Goal: Task Accomplishment & Management: Manage account settings

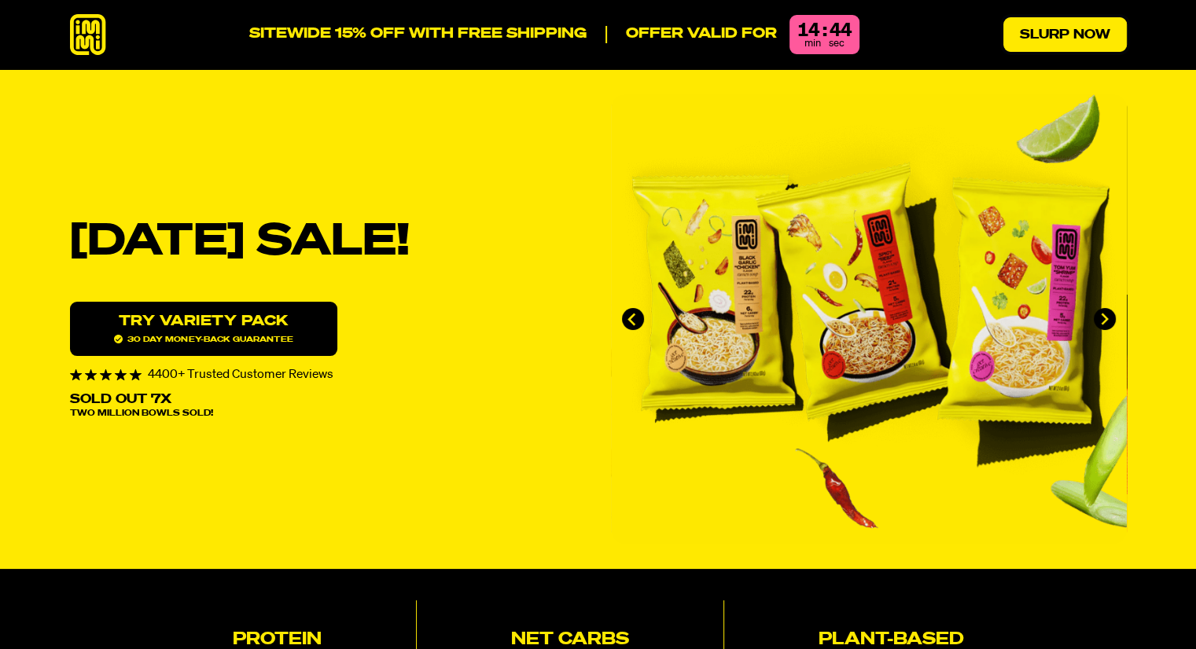
click at [1037, 42] on link "Slurp Now" at bounding box center [1064, 34] width 123 height 35
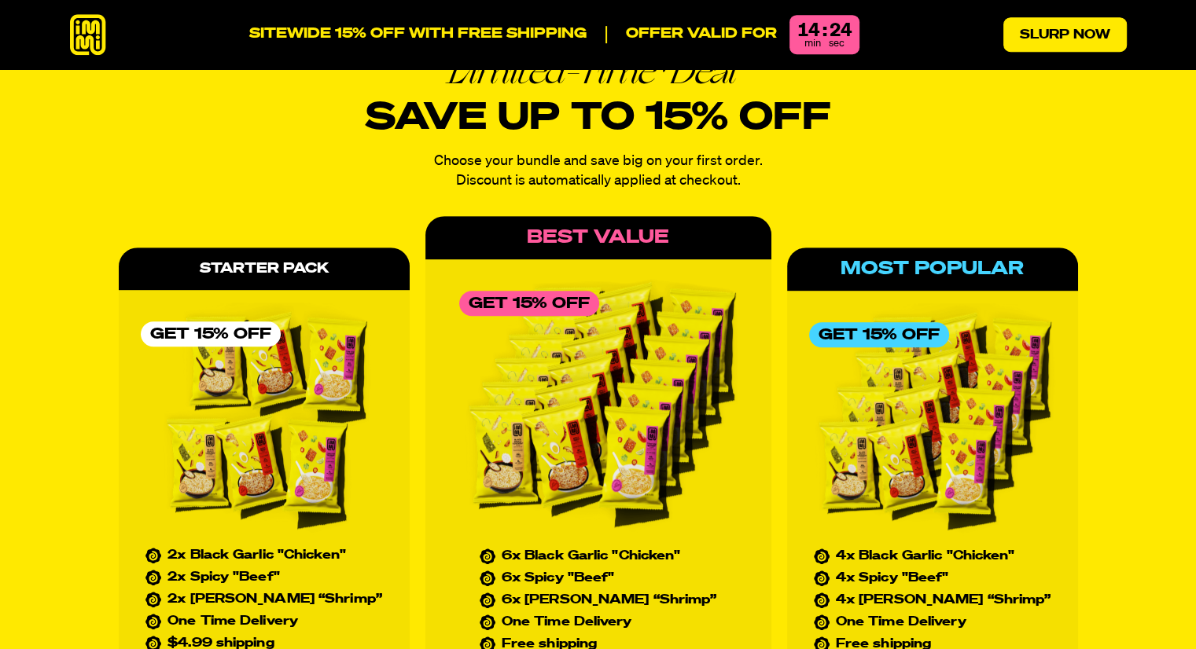
scroll to position [6871, 0]
click at [86, 45] on icon at bounding box center [88, 35] width 36 height 42
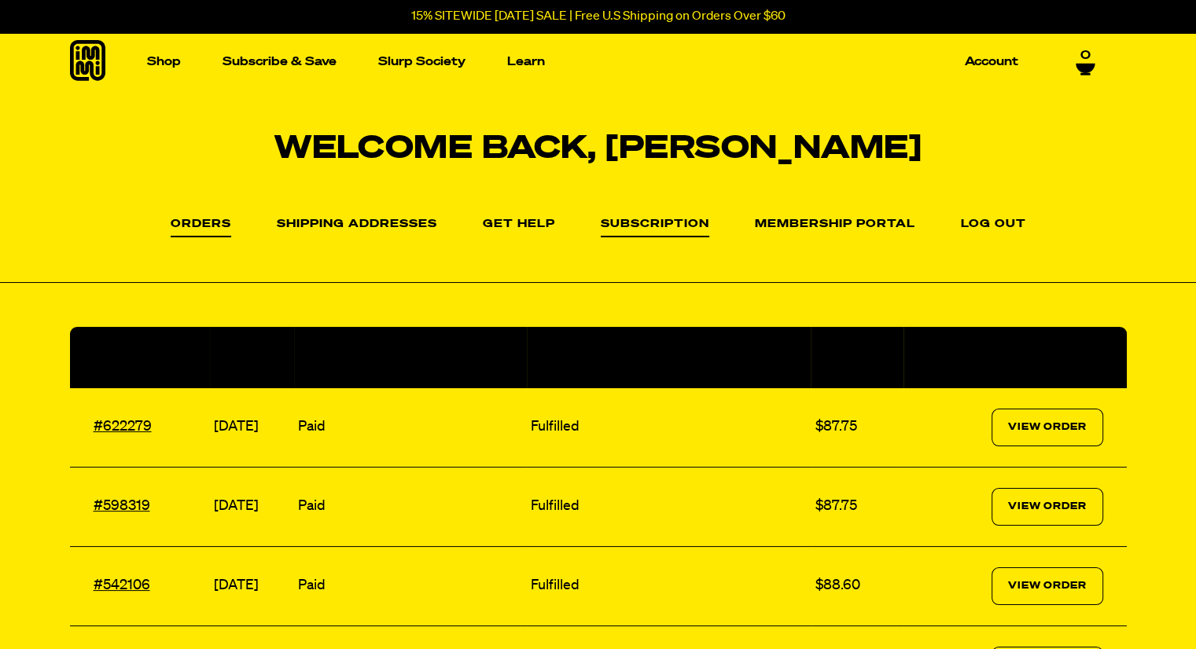
click at [660, 226] on link "Subscription" at bounding box center [655, 228] width 108 height 19
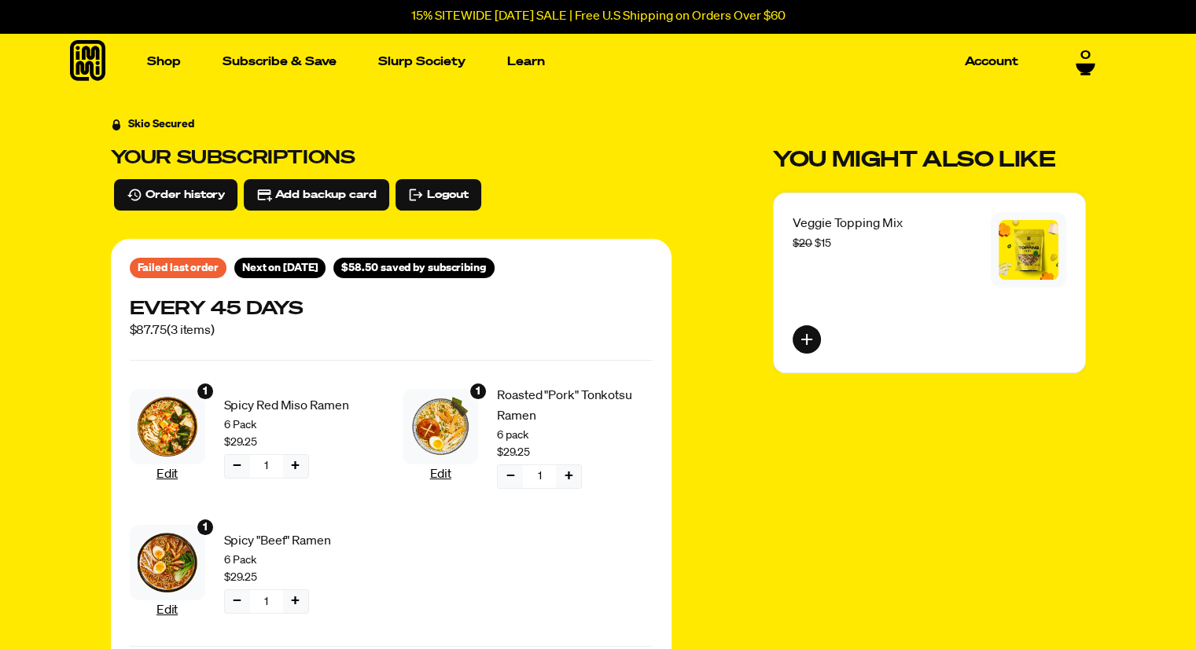
scroll to position [2, 0]
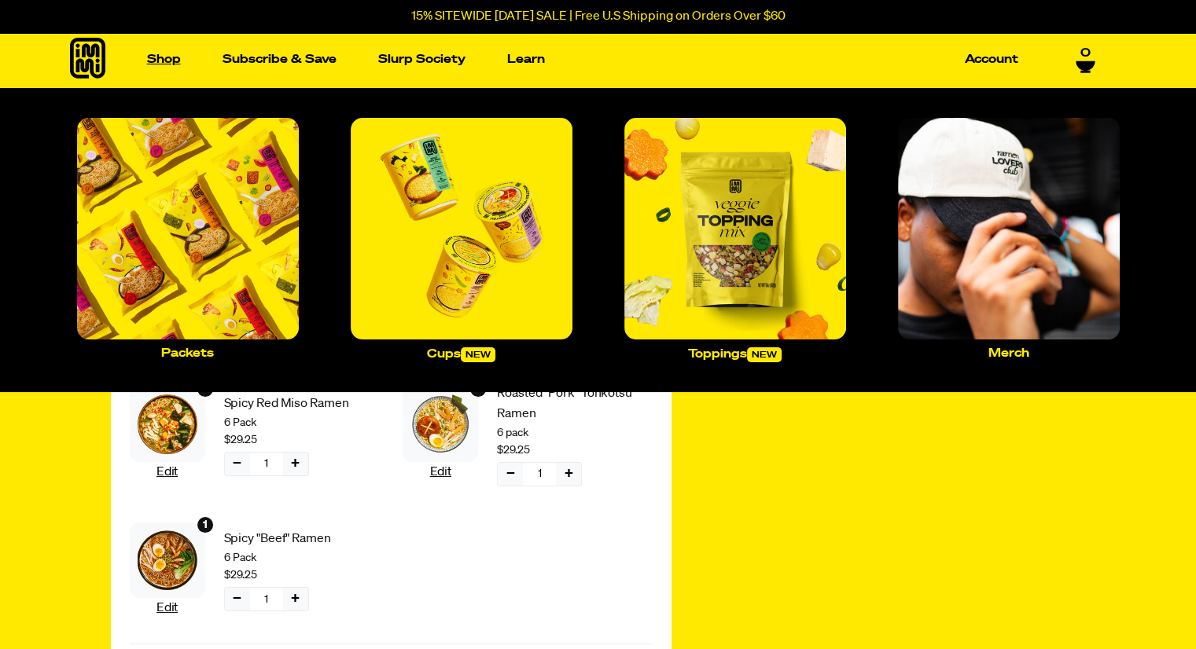
click at [166, 65] on link "Shop" at bounding box center [164, 59] width 46 height 24
click at [171, 57] on link "Shop" at bounding box center [164, 59] width 46 height 24
click at [208, 204] on img "Main navigation" at bounding box center [188, 229] width 222 height 222
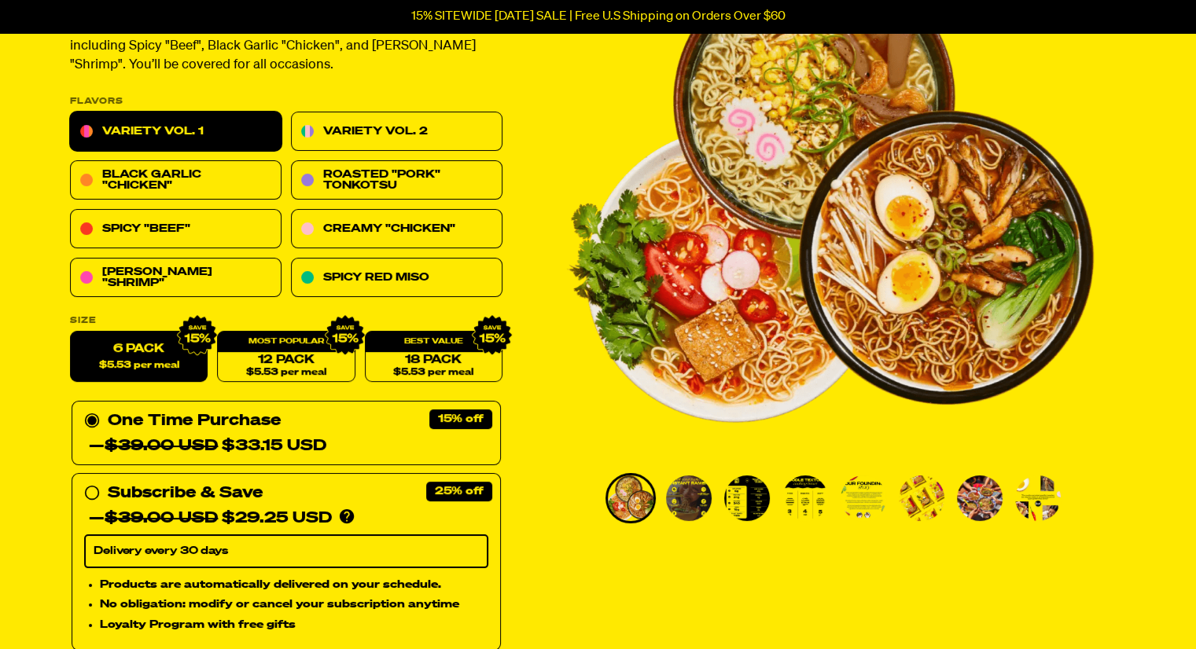
scroll to position [182, 0]
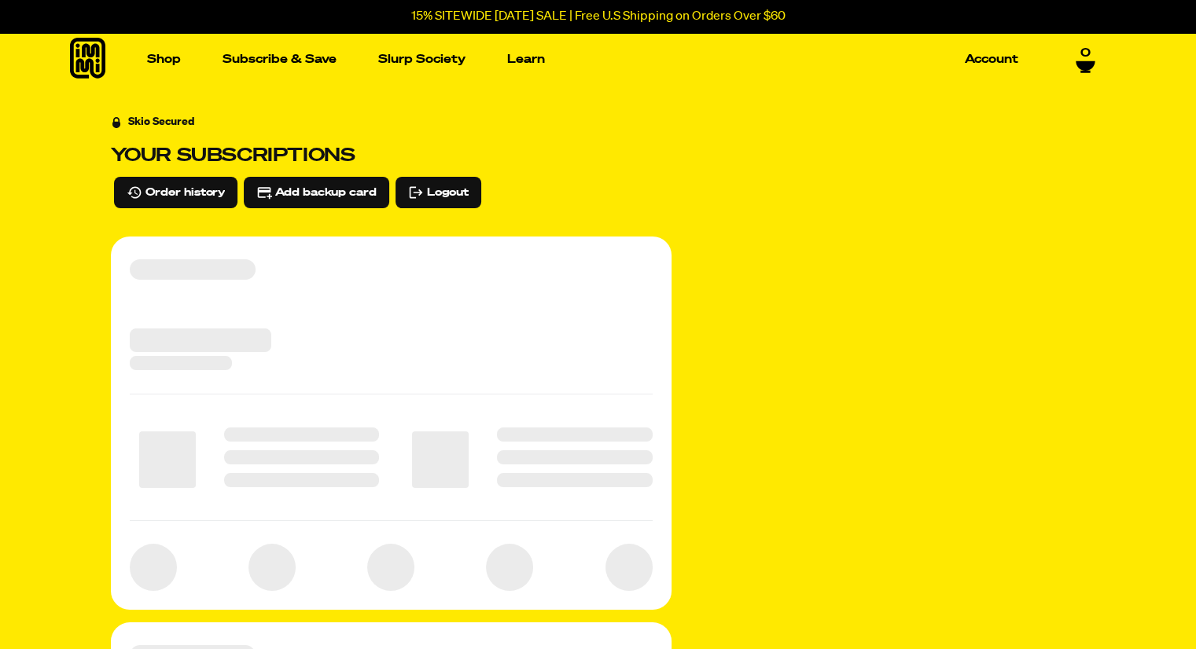
scroll to position [2, 0]
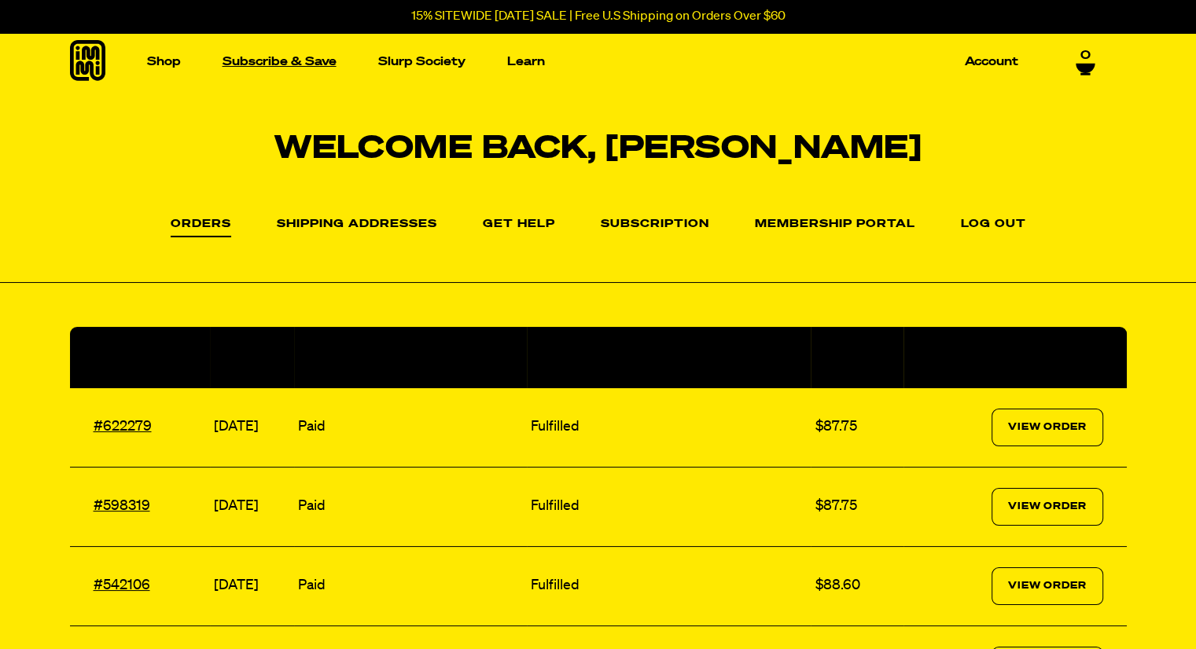
click at [289, 57] on link "Subscribe & Save" at bounding box center [279, 62] width 127 height 24
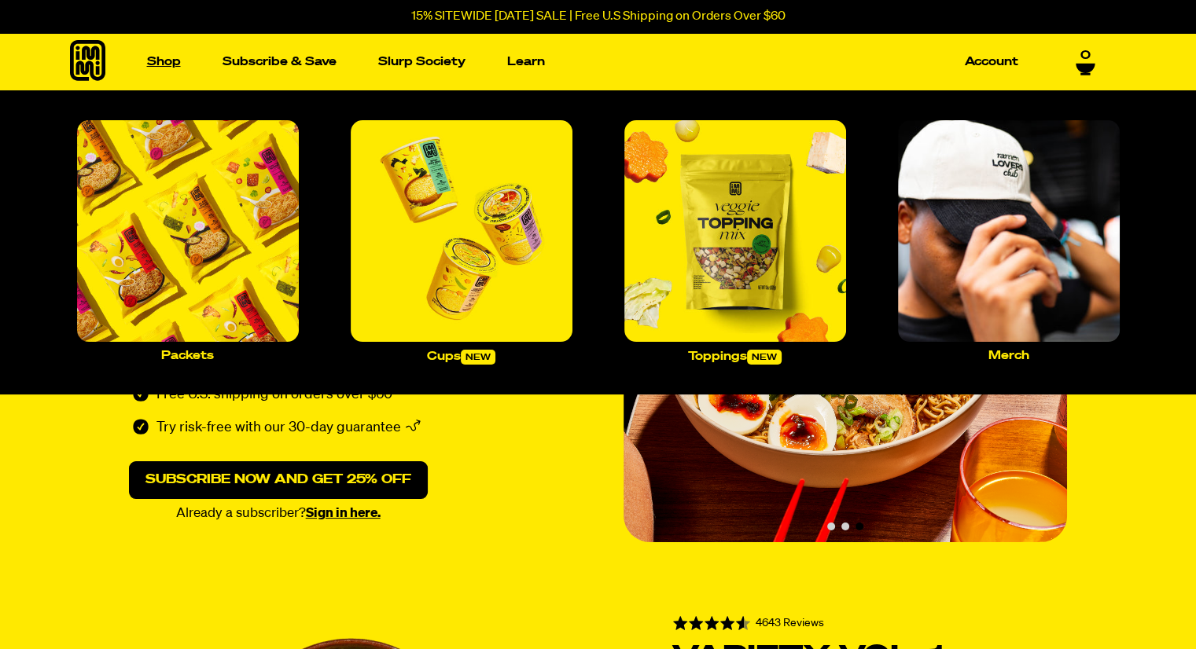
click at [160, 59] on link "Shop" at bounding box center [164, 62] width 46 height 24
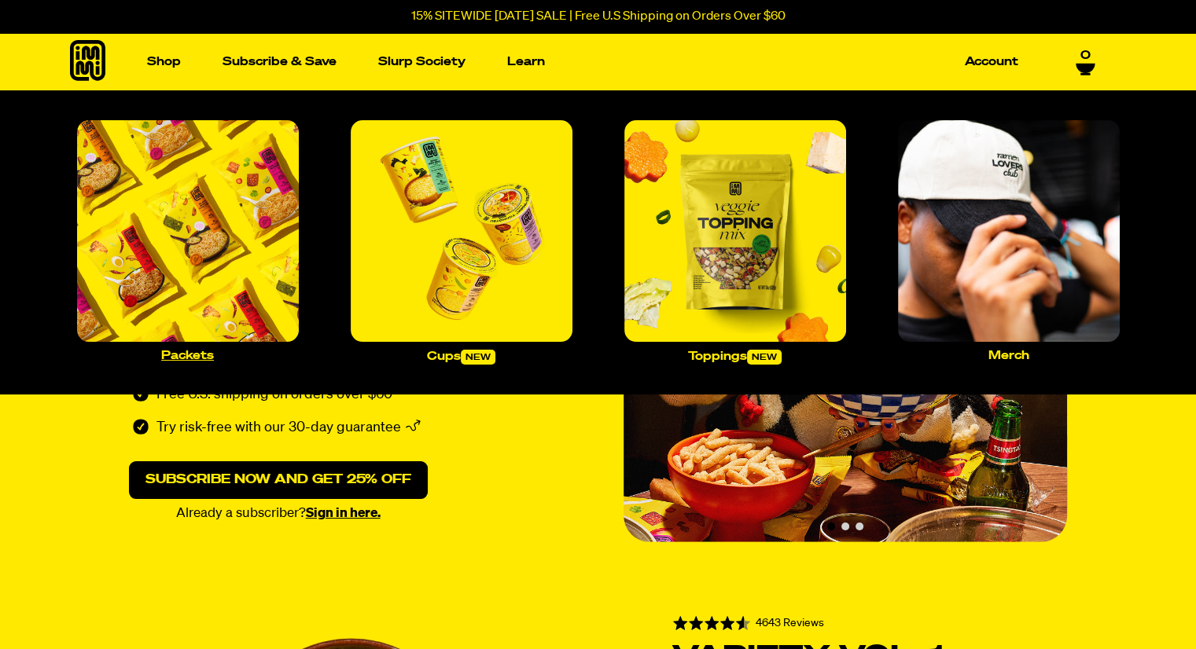
click at [174, 194] on img "Main navigation" at bounding box center [188, 231] width 222 height 222
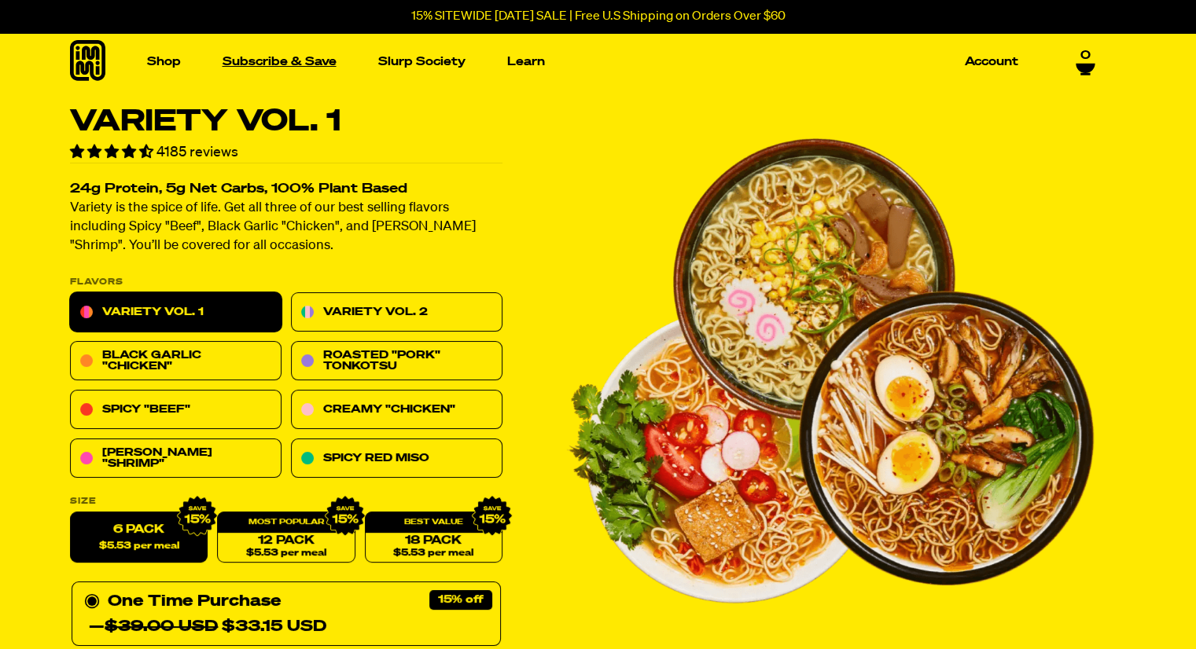
click at [296, 64] on link "Subscribe & Save" at bounding box center [279, 62] width 127 height 24
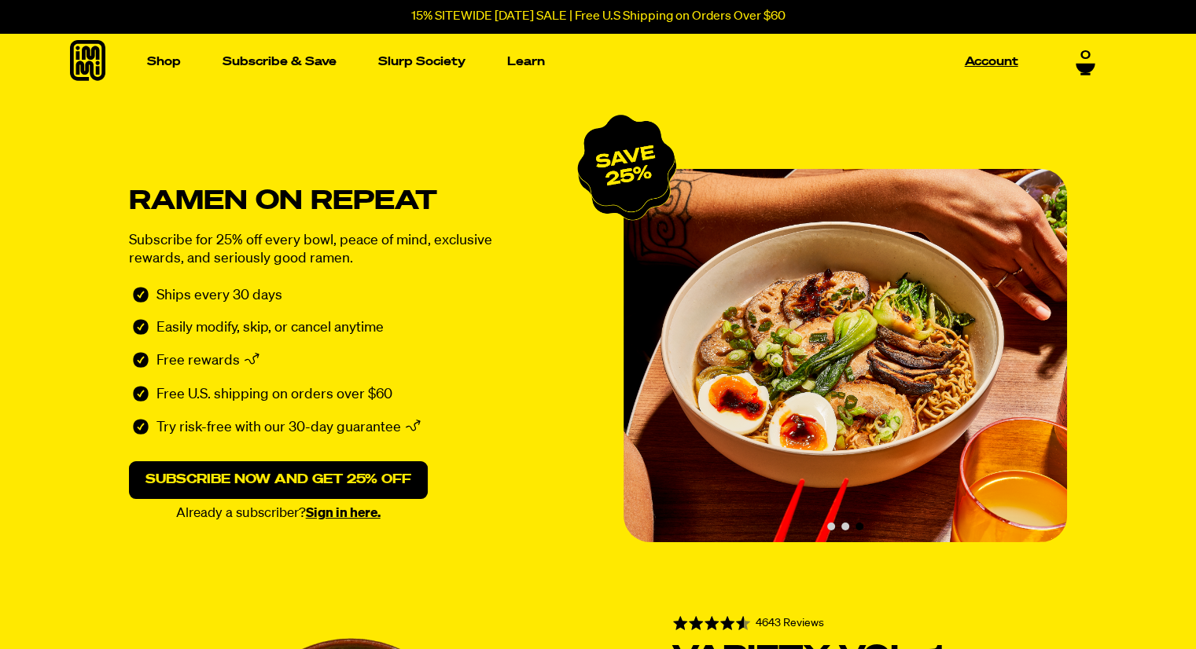
click at [982, 55] on link "Account" at bounding box center [991, 62] width 66 height 24
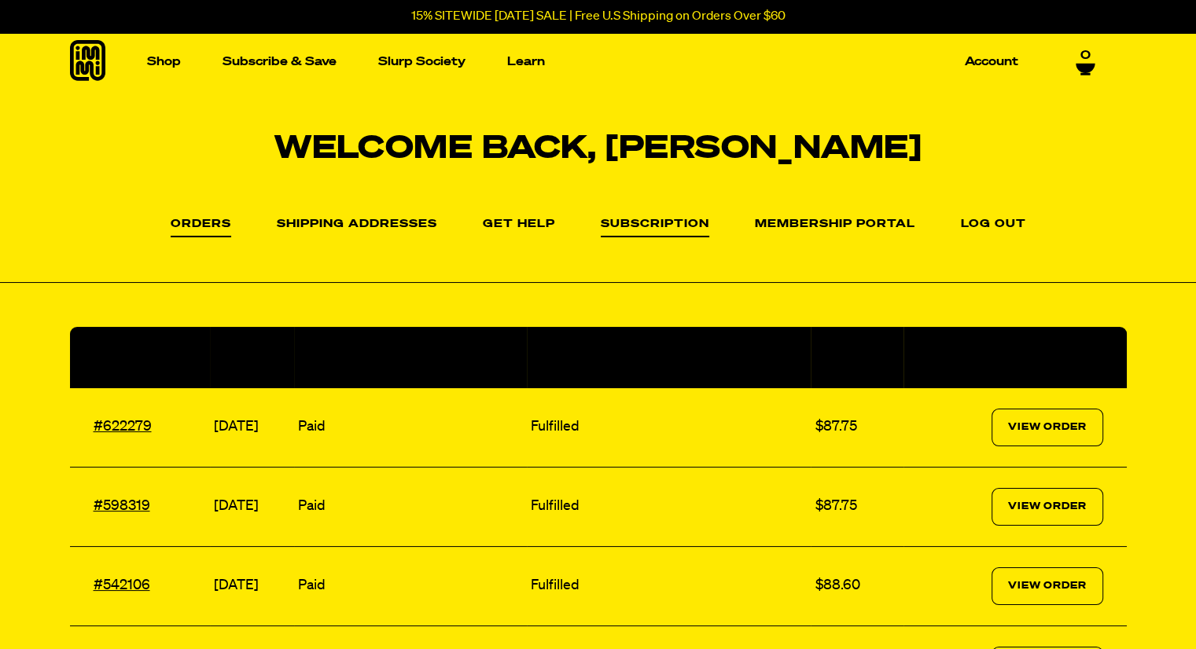
click at [645, 220] on link "Subscription" at bounding box center [655, 228] width 108 height 19
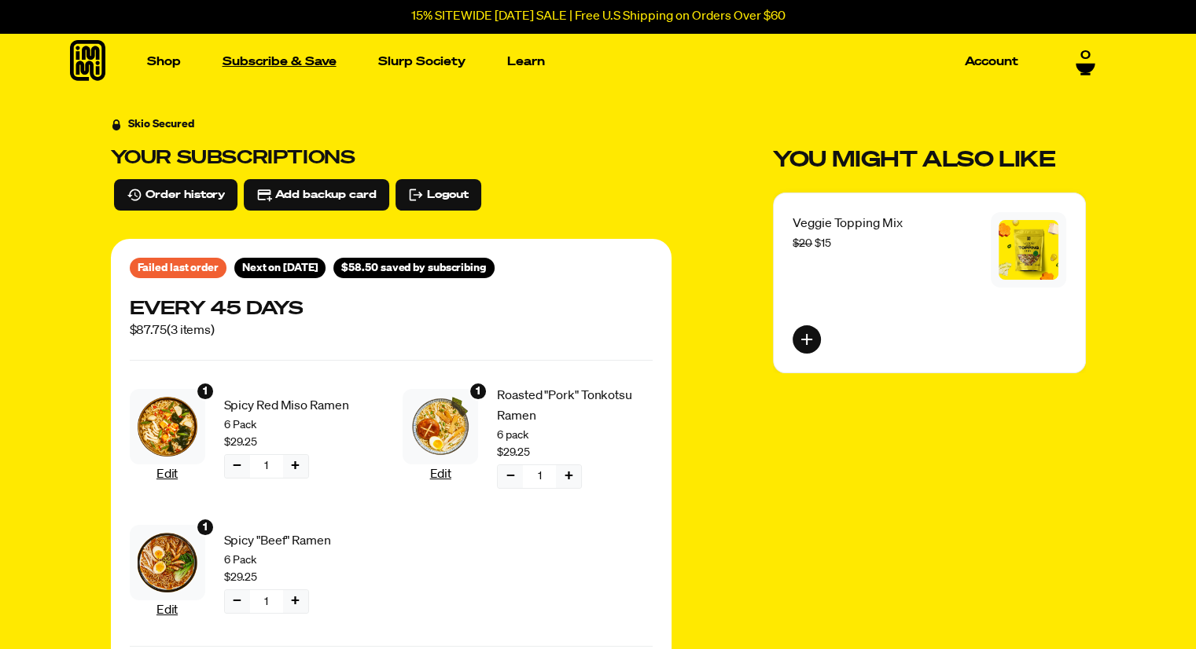
click at [284, 60] on link "Subscribe & Save" at bounding box center [279, 62] width 127 height 24
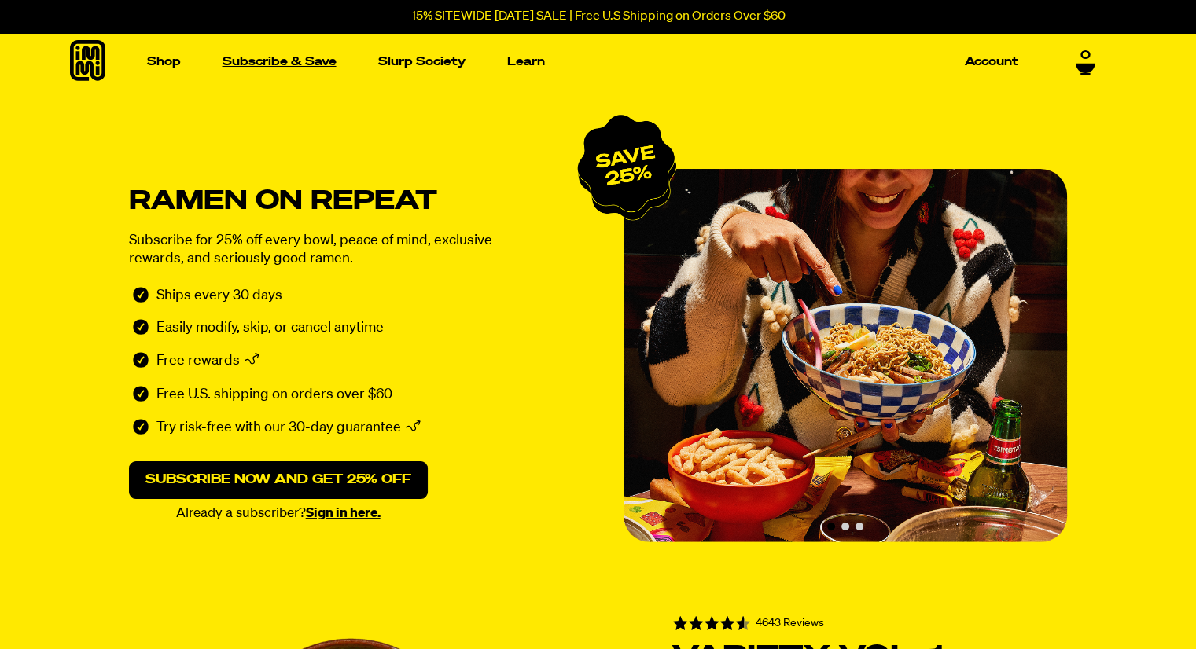
click at [297, 64] on link "Subscribe & Save" at bounding box center [279, 62] width 127 height 24
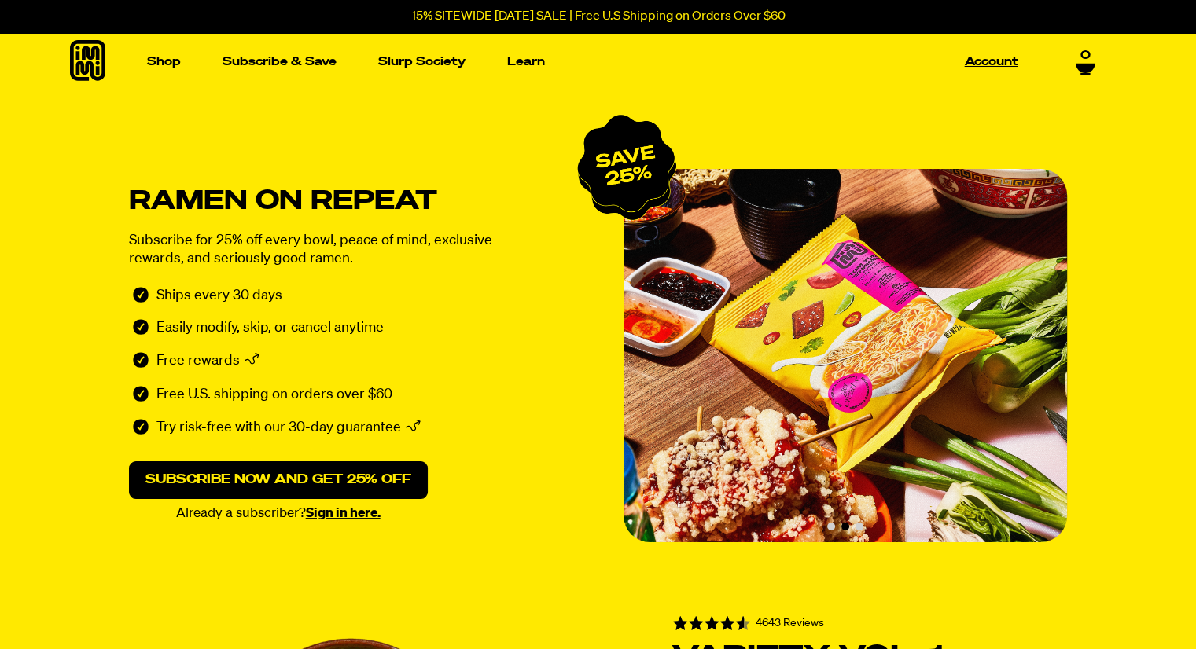
click at [995, 64] on link "Account" at bounding box center [991, 62] width 66 height 24
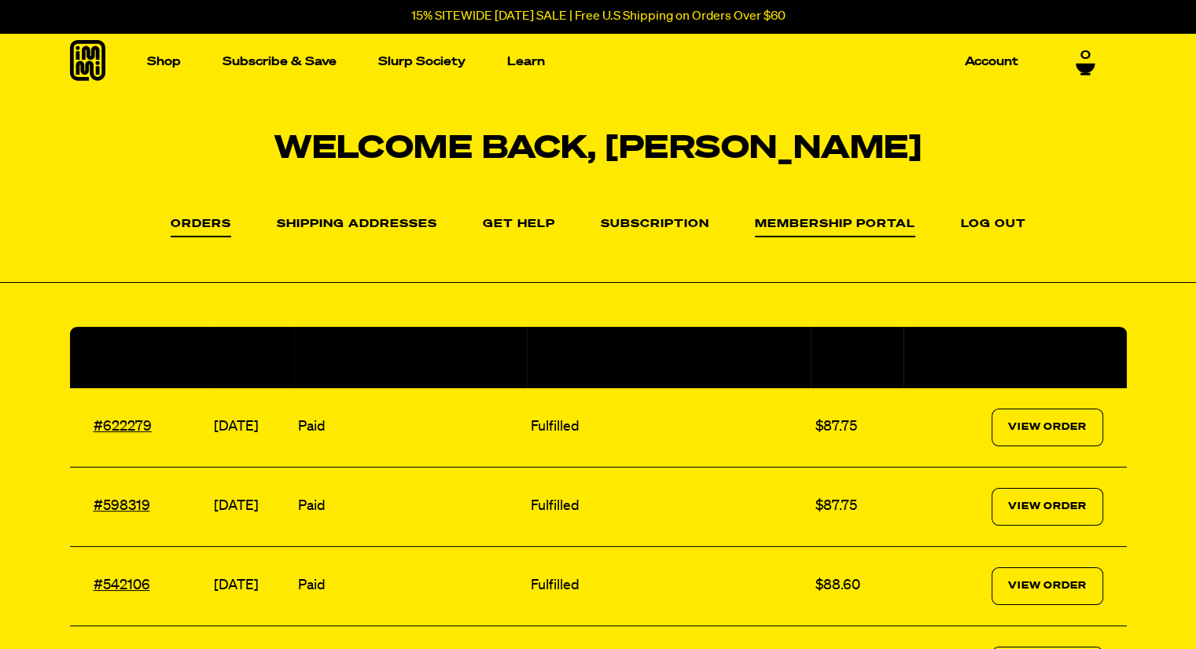
click at [819, 222] on link "Membership Portal" at bounding box center [835, 228] width 160 height 19
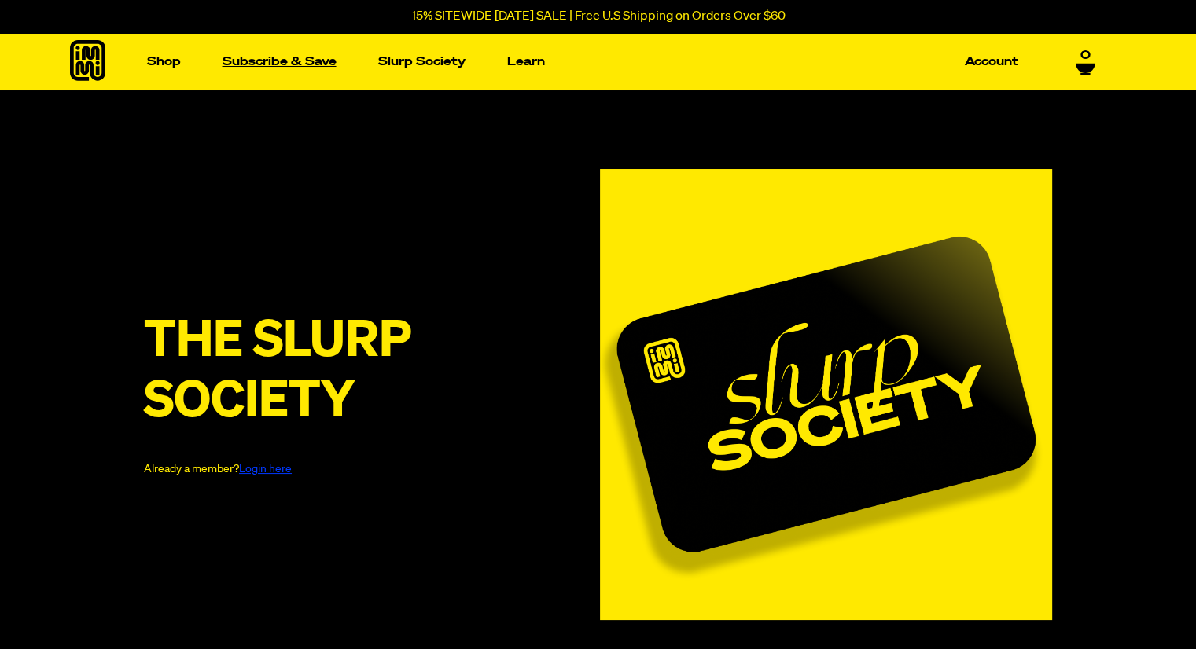
click at [260, 61] on link "Subscribe & Save" at bounding box center [279, 62] width 127 height 24
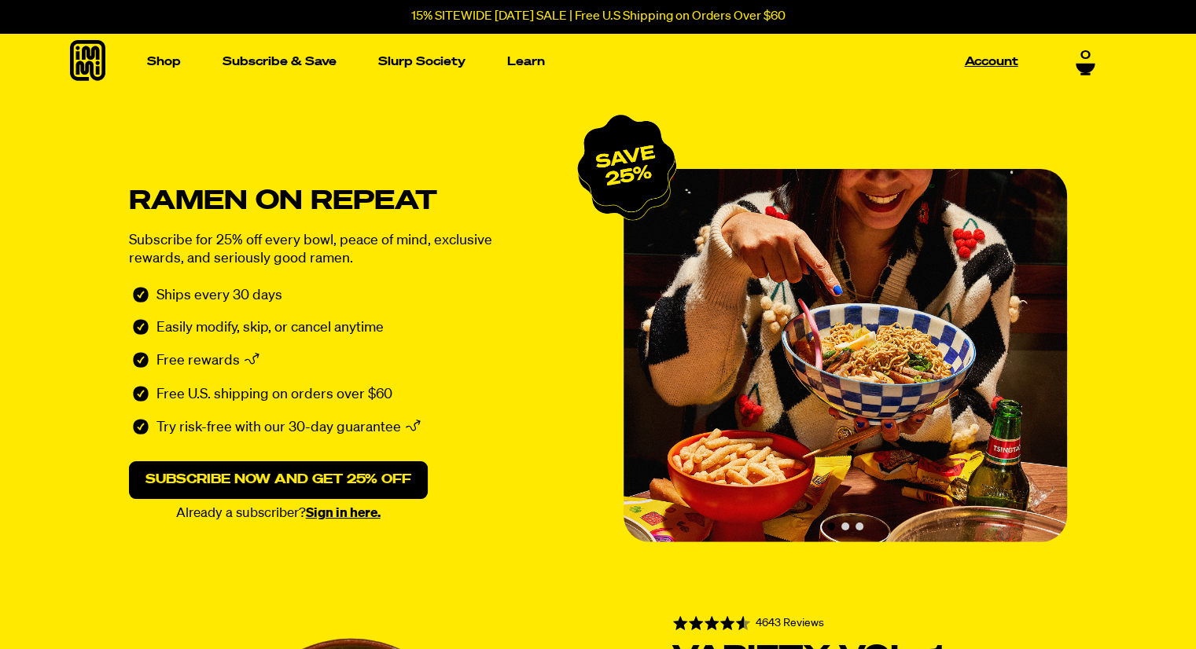
click at [989, 61] on link "Account" at bounding box center [991, 62] width 66 height 24
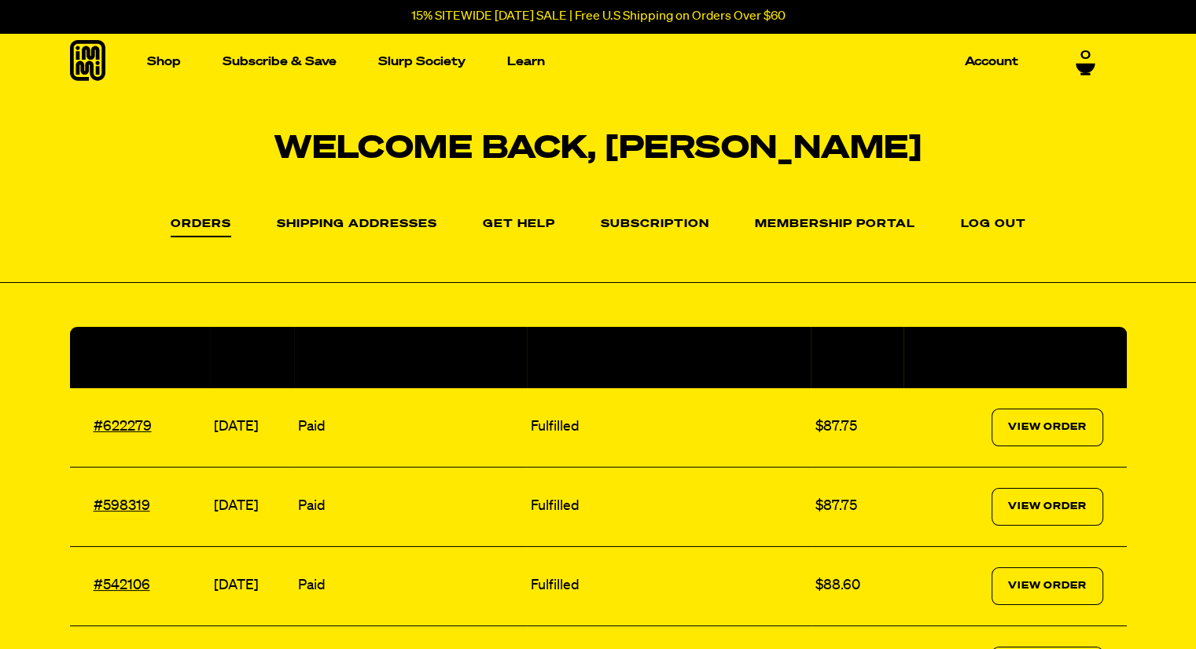
scroll to position [156, 0]
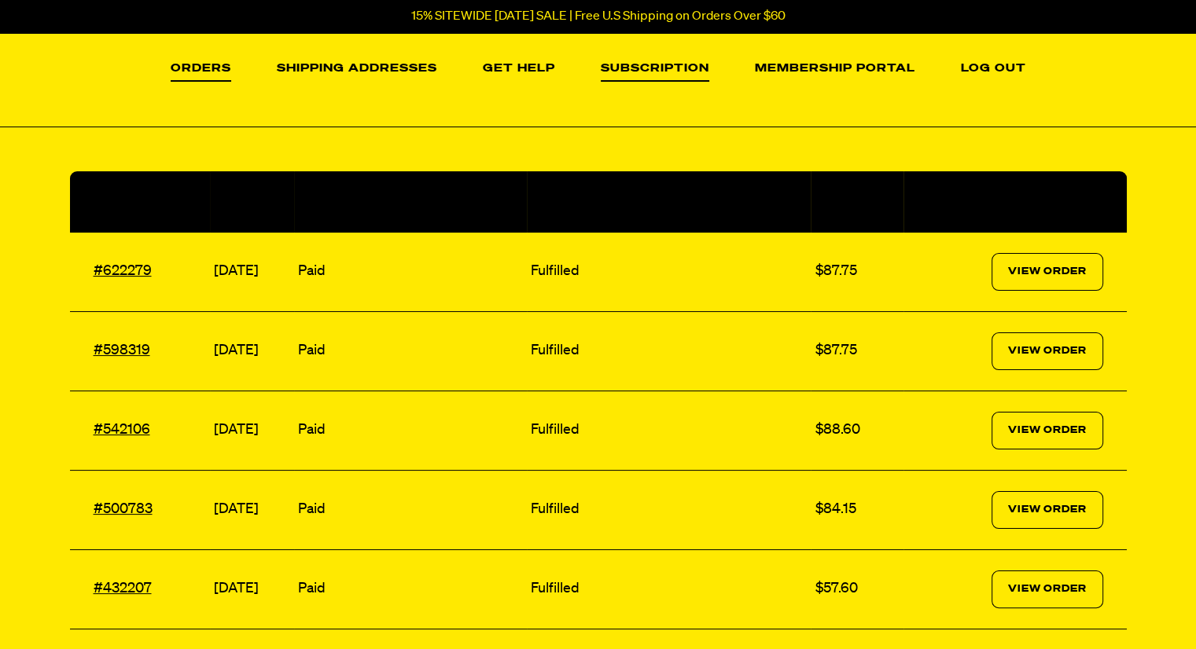
click at [685, 69] on link "Subscription" at bounding box center [655, 72] width 108 height 19
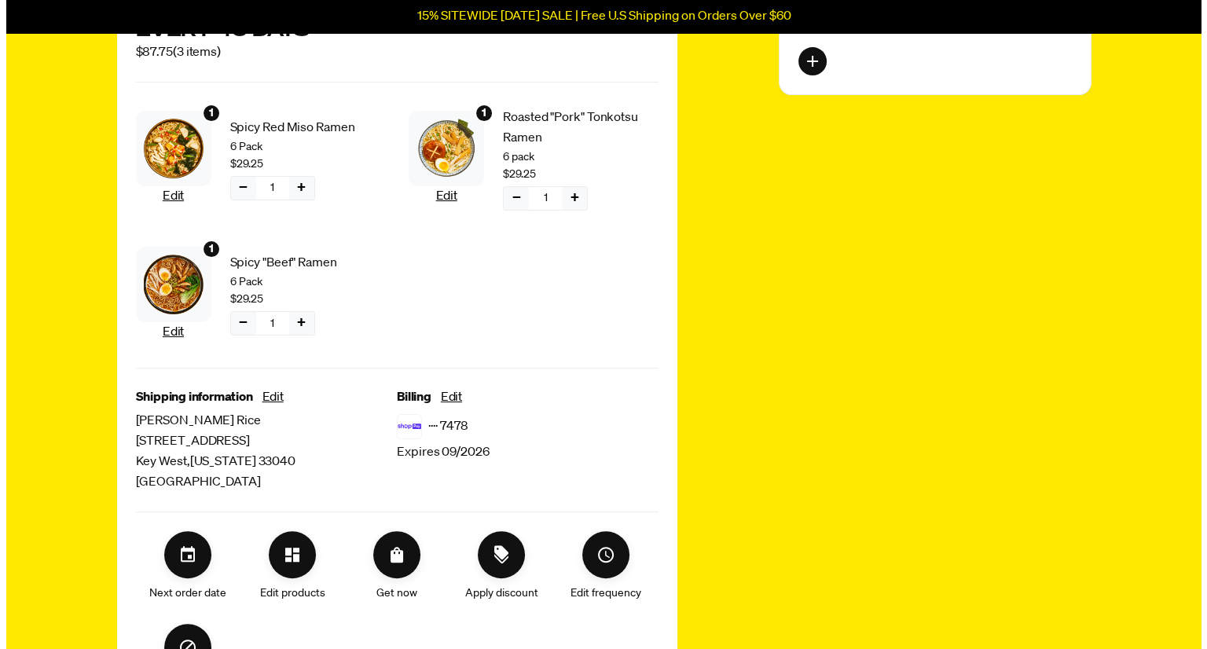
scroll to position [277, 0]
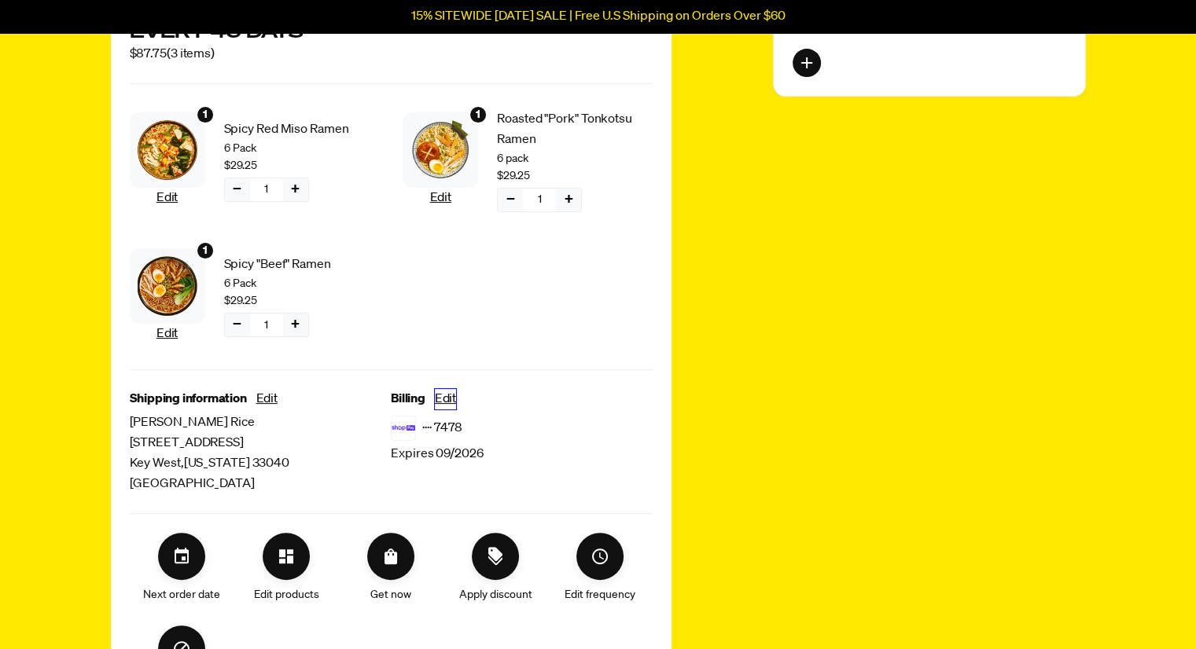
click at [446, 396] on button "Edit" at bounding box center [445, 399] width 21 height 20
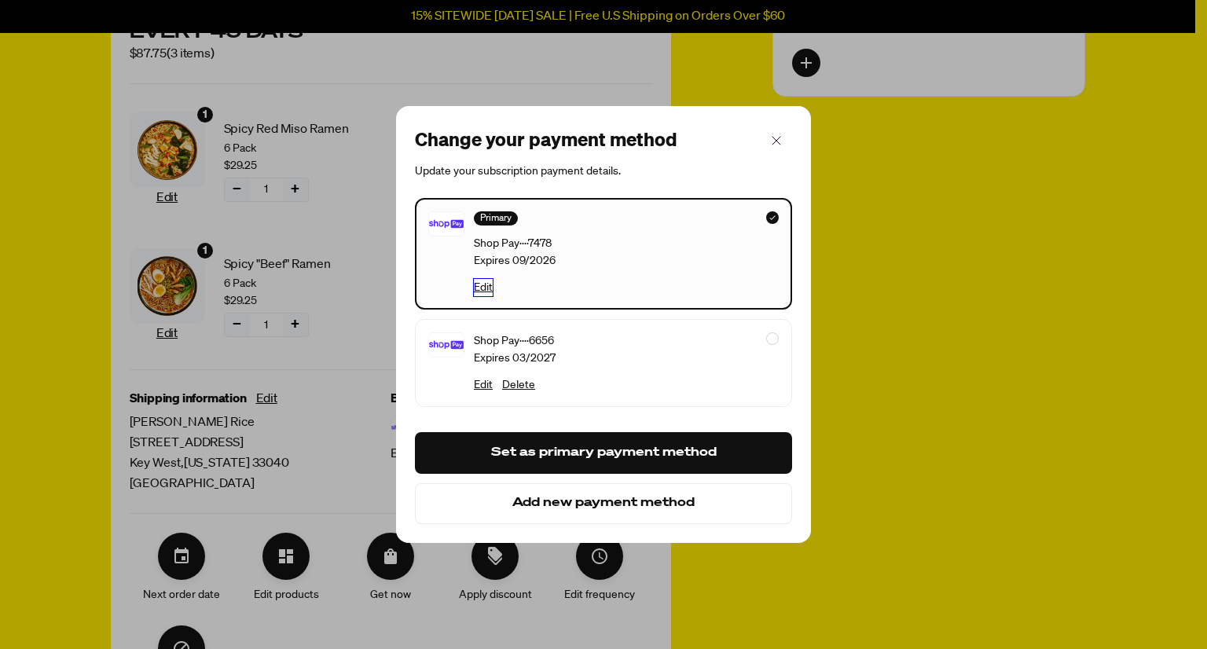
click at [485, 290] on button "Edit" at bounding box center [483, 287] width 19 height 17
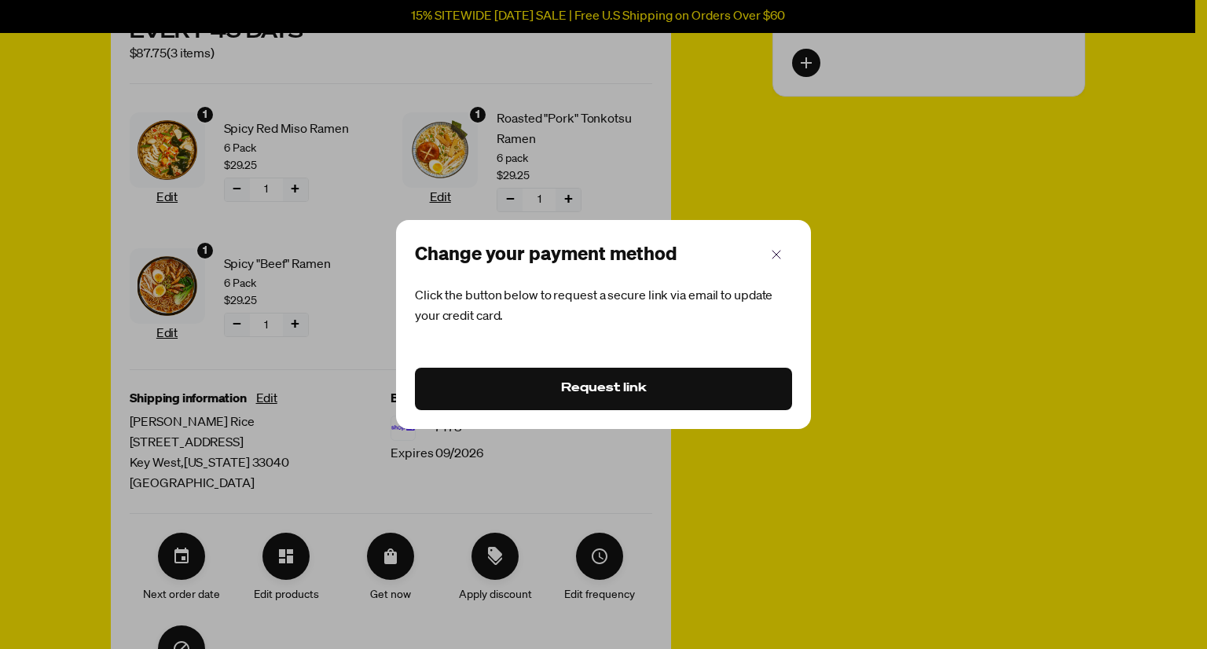
click at [591, 390] on button "Request link" at bounding box center [603, 389] width 377 height 42
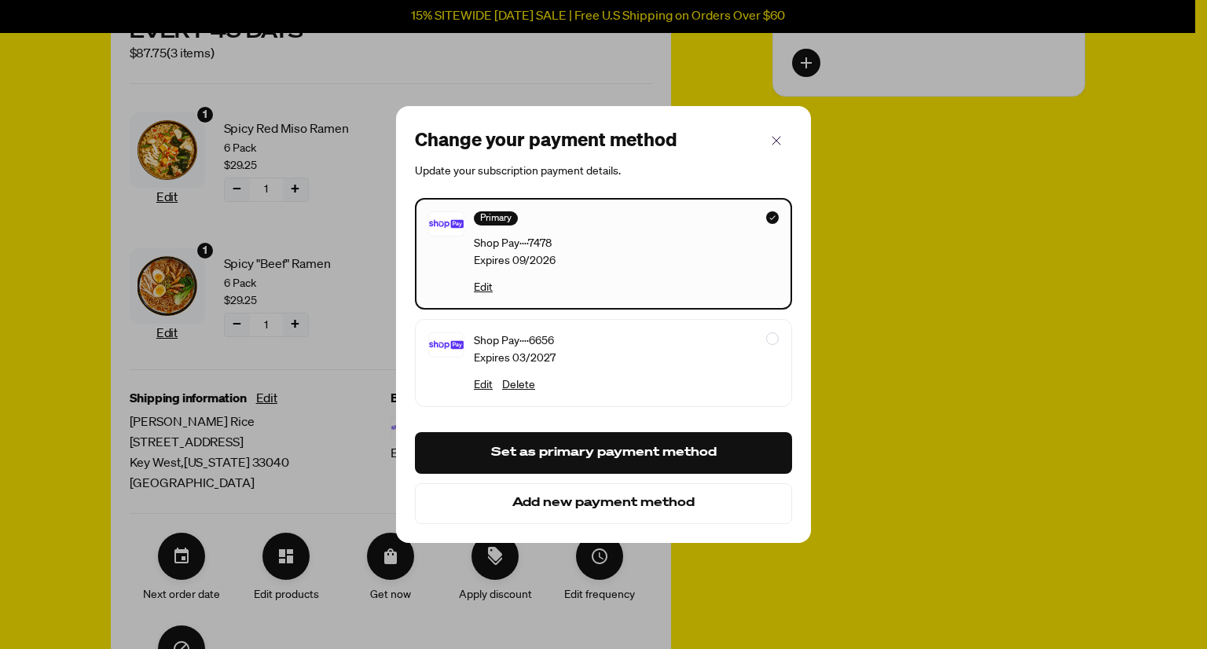
click at [648, 505] on button "Add new payment method" at bounding box center [603, 503] width 377 height 41
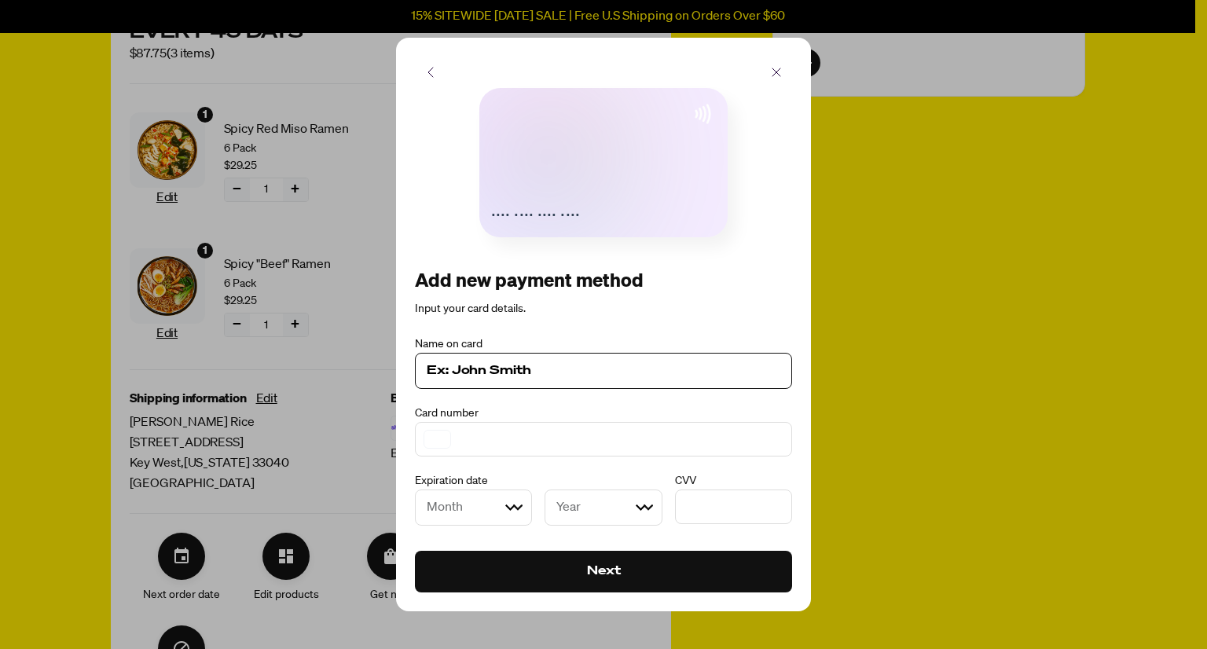
click at [591, 366] on input at bounding box center [604, 371] width 354 height 19
type input "[PERSON_NAME]"
select select "04"
select select "2030"
click at [619, 582] on button "Next" at bounding box center [603, 572] width 377 height 42
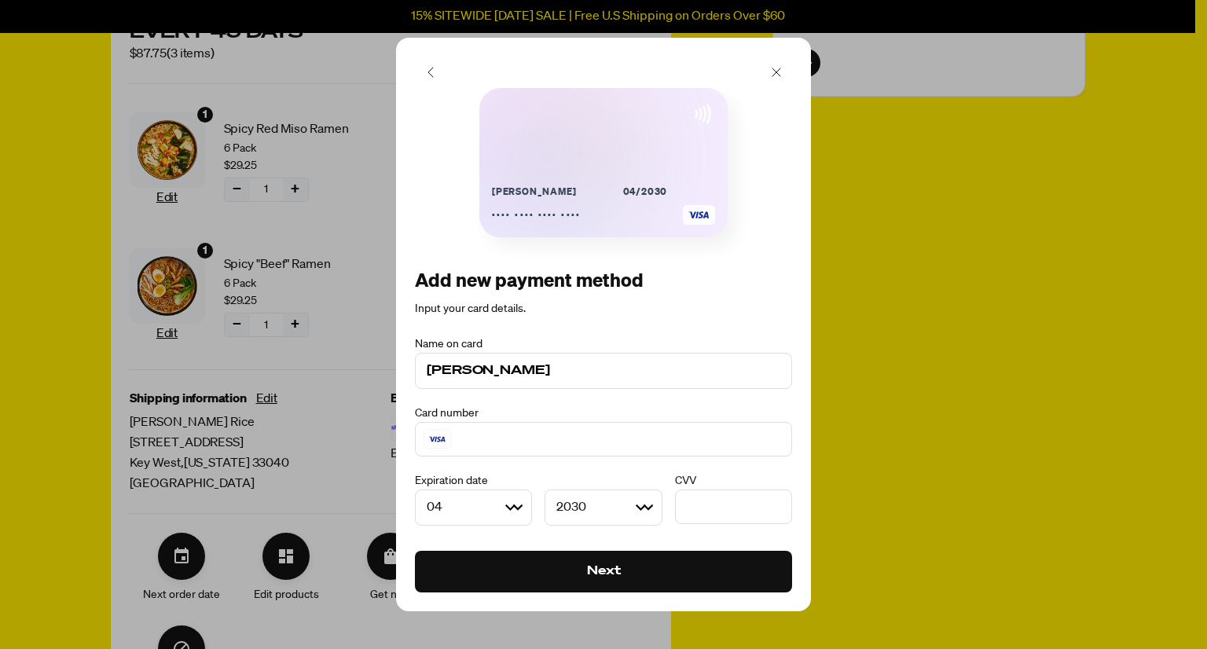
click at [778, 406] on div "Card number" at bounding box center [603, 410] width 377 height 16
click at [589, 573] on button "Next" at bounding box center [603, 572] width 377 height 42
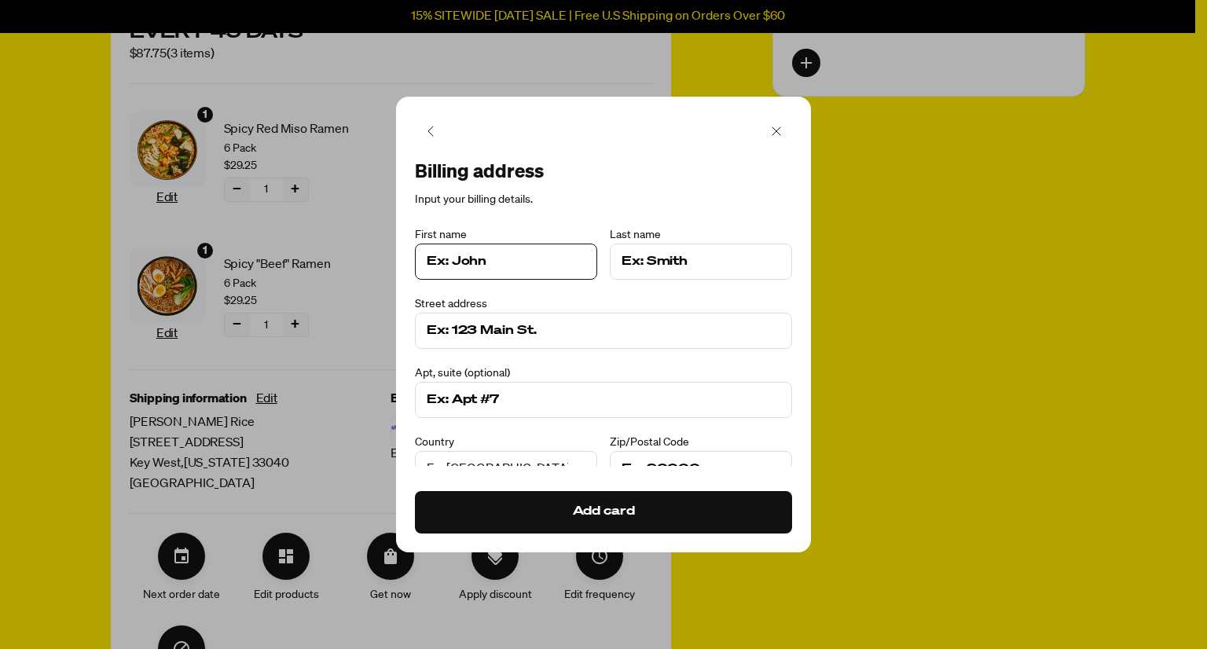
click at [523, 265] on input at bounding box center [506, 261] width 159 height 19
type input "[PERSON_NAME]"
type input "Rice"
type input "[STREET_ADDRESS]"
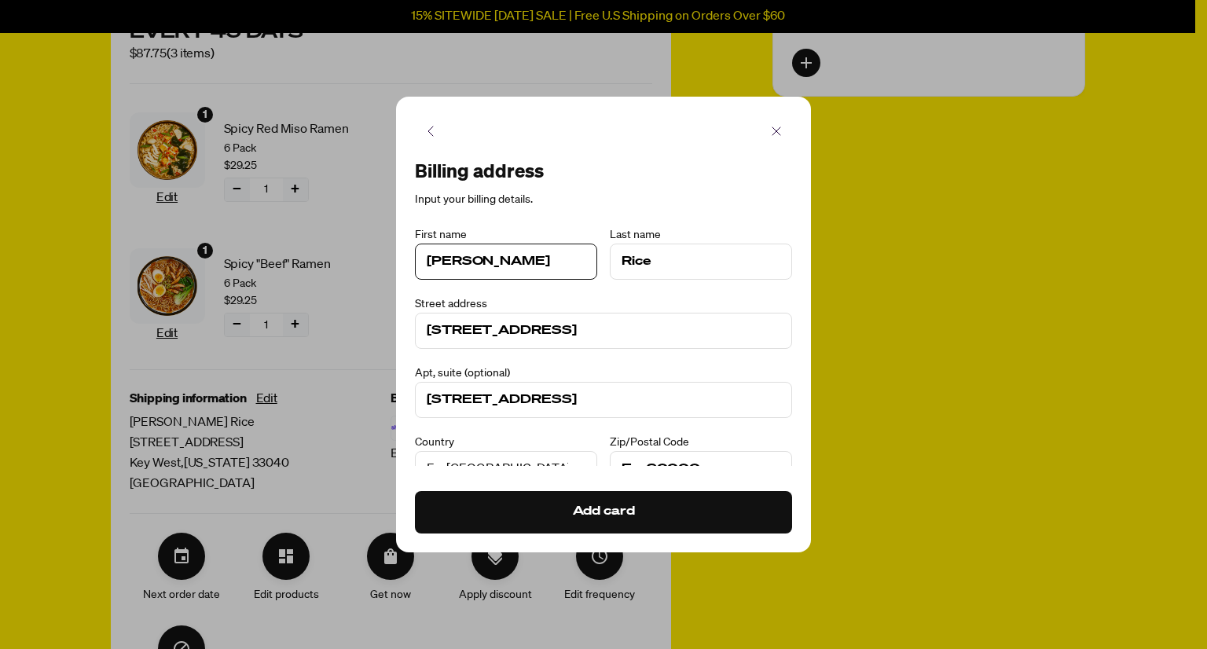
type input "33040"
type input "Key West"
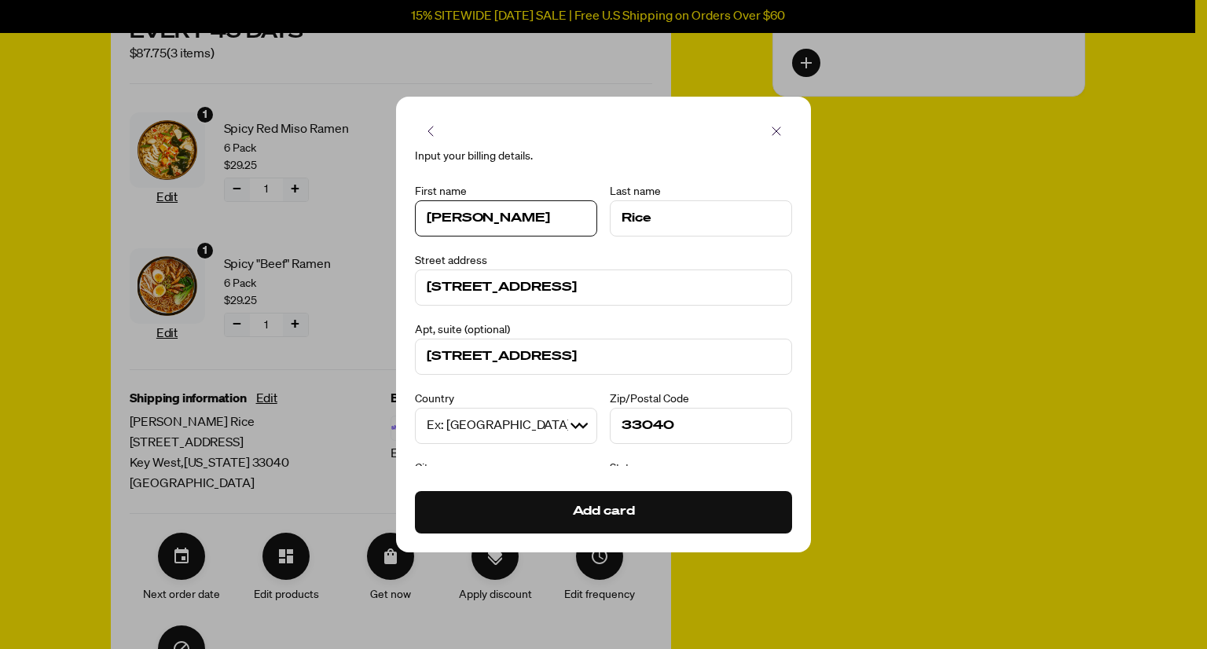
scroll to position [44, 0]
click at [546, 362] on input "[STREET_ADDRESS]" at bounding box center [604, 356] width 354 height 19
type input "6"
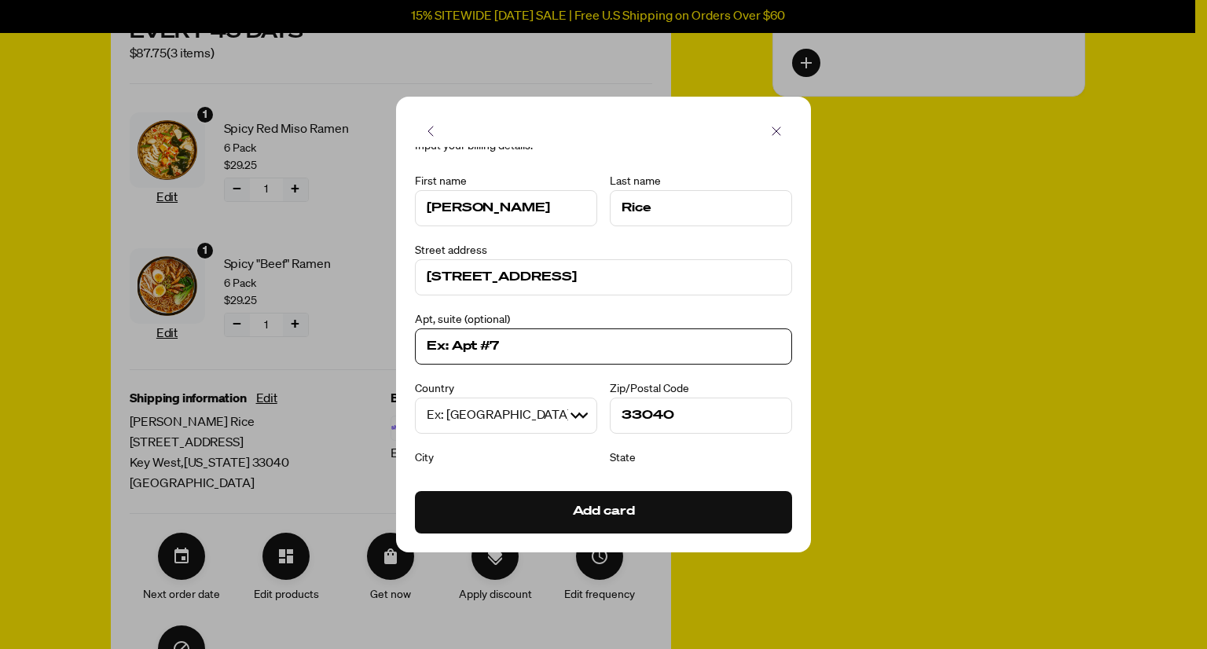
click at [547, 347] on input at bounding box center [604, 346] width 354 height 19
click at [506, 347] on input at bounding box center [604, 346] width 354 height 19
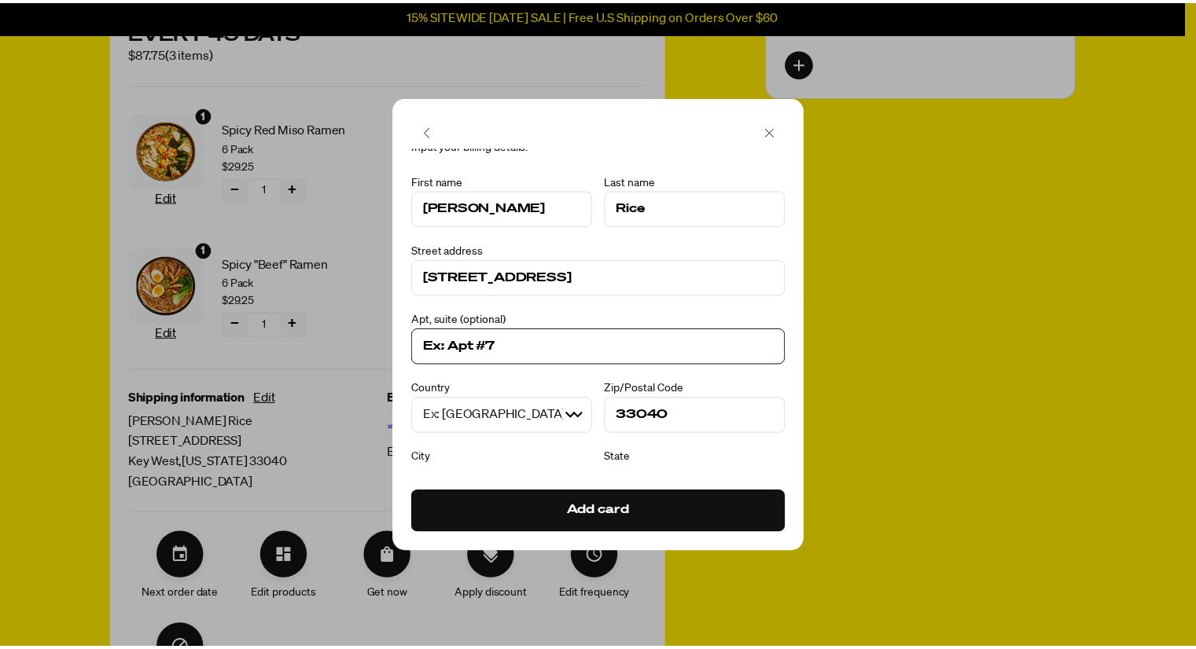
scroll to position [90, 0]
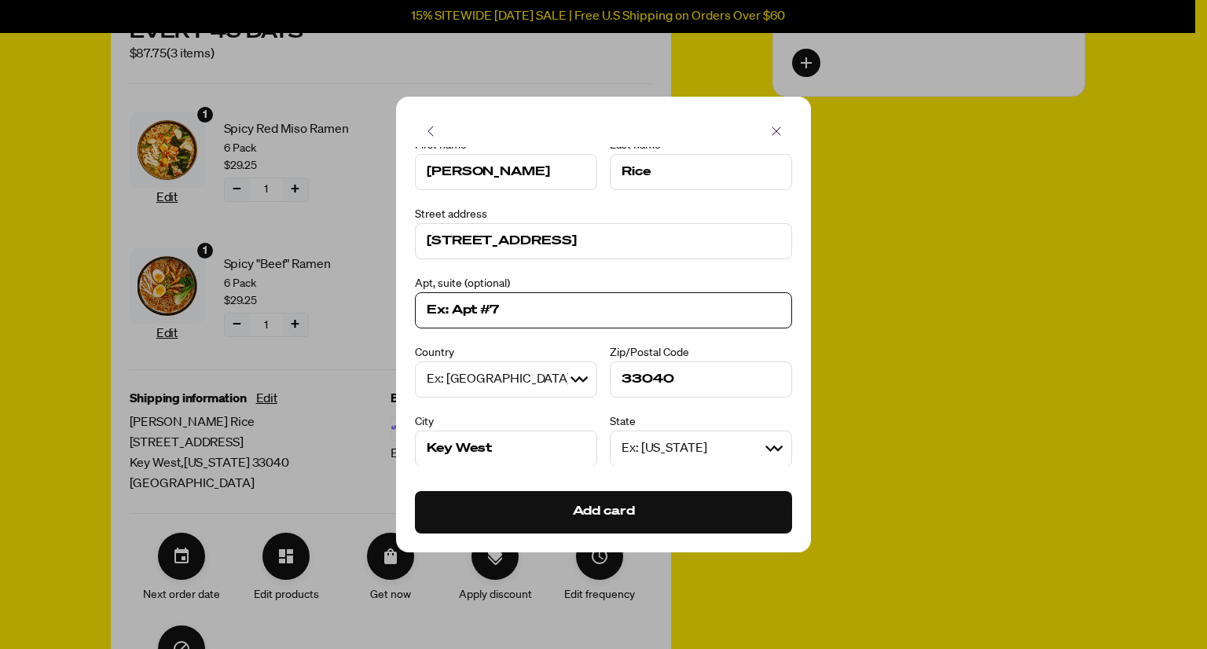
click at [465, 314] on input at bounding box center [604, 310] width 354 height 19
click at [528, 313] on input at bounding box center [604, 310] width 354 height 19
click at [560, 510] on button "Add card" at bounding box center [603, 512] width 377 height 42
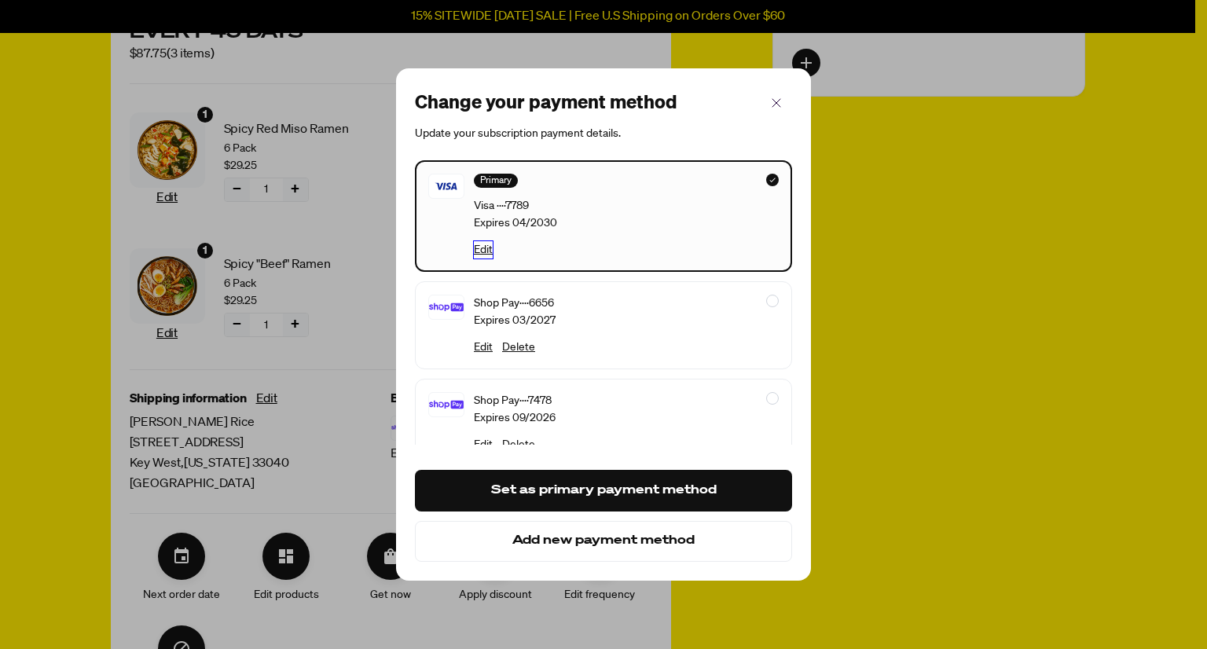
click at [480, 247] on button "Edit" at bounding box center [483, 249] width 19 height 17
select select "04"
select select "2030"
select select "[GEOGRAPHIC_DATA]"
select select "[US_STATE]"
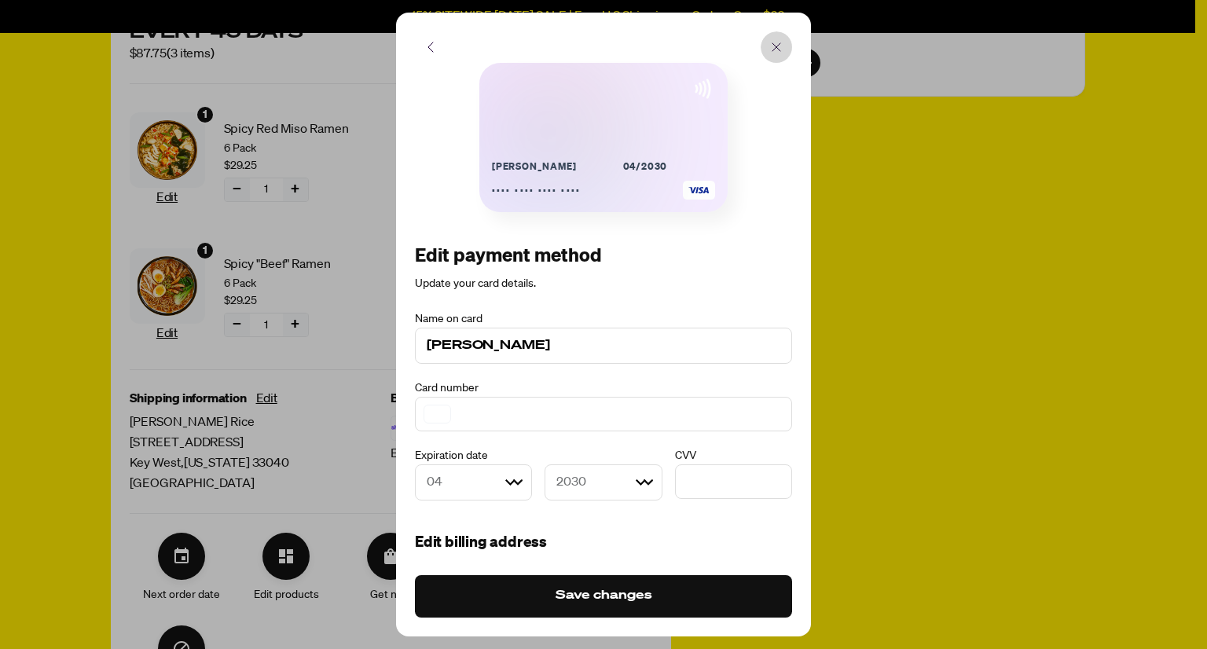
click at [781, 51] on icon "button" at bounding box center [776, 47] width 19 height 19
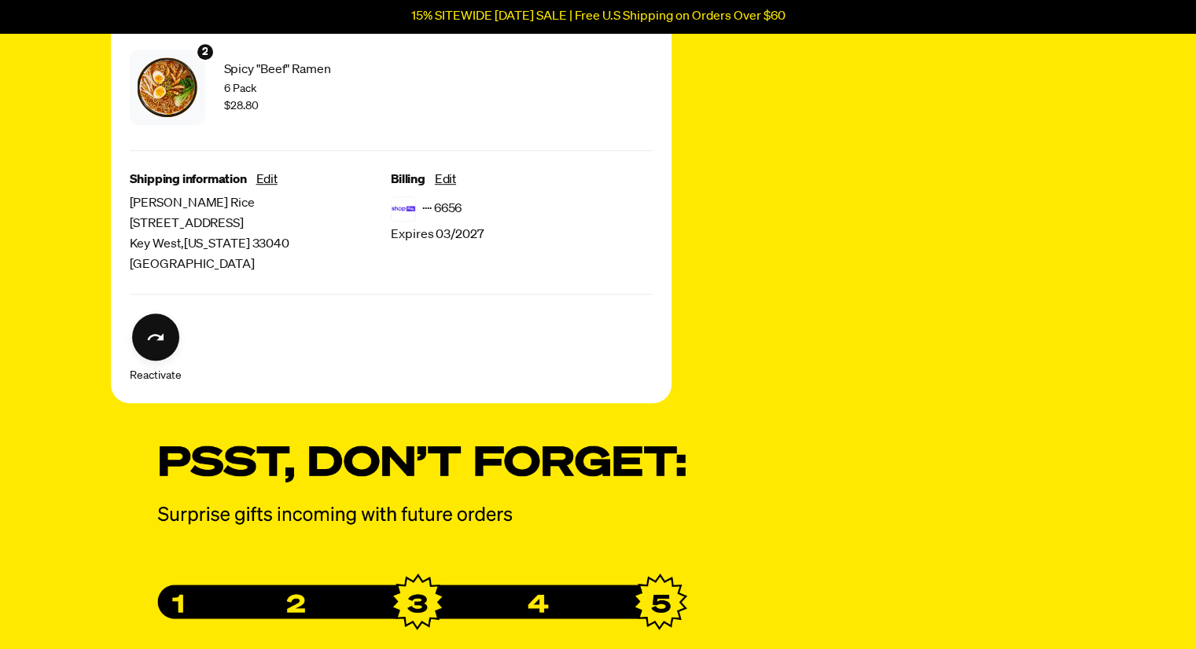
scroll to position [1443, 0]
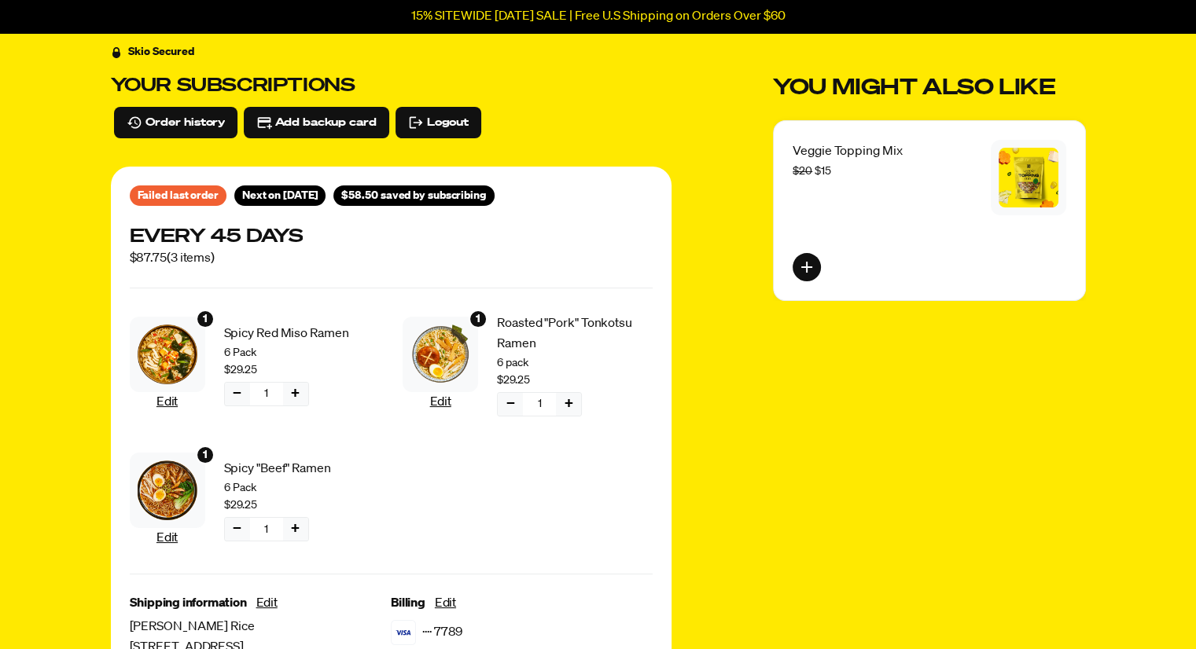
scroll to position [0, 0]
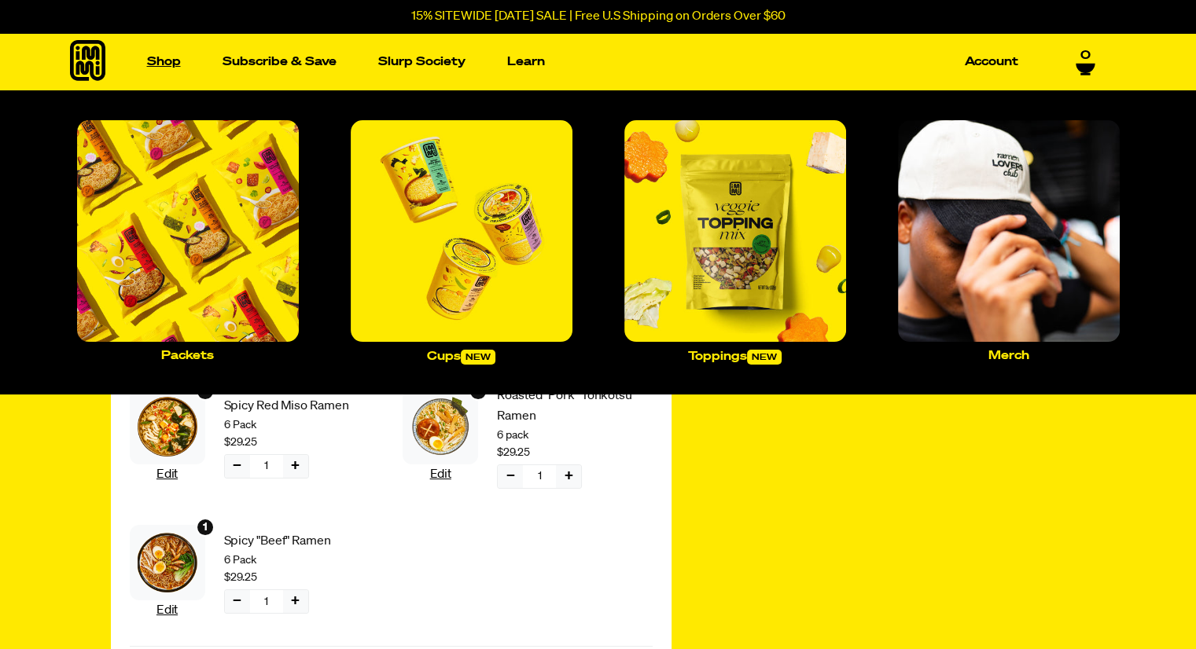
click at [167, 54] on link "Shop" at bounding box center [164, 62] width 46 height 24
click at [167, 61] on link "Shop" at bounding box center [164, 62] width 46 height 24
click at [168, 56] on link "Shop" at bounding box center [164, 62] width 46 height 24
click at [441, 210] on img "Main navigation" at bounding box center [462, 231] width 222 height 222
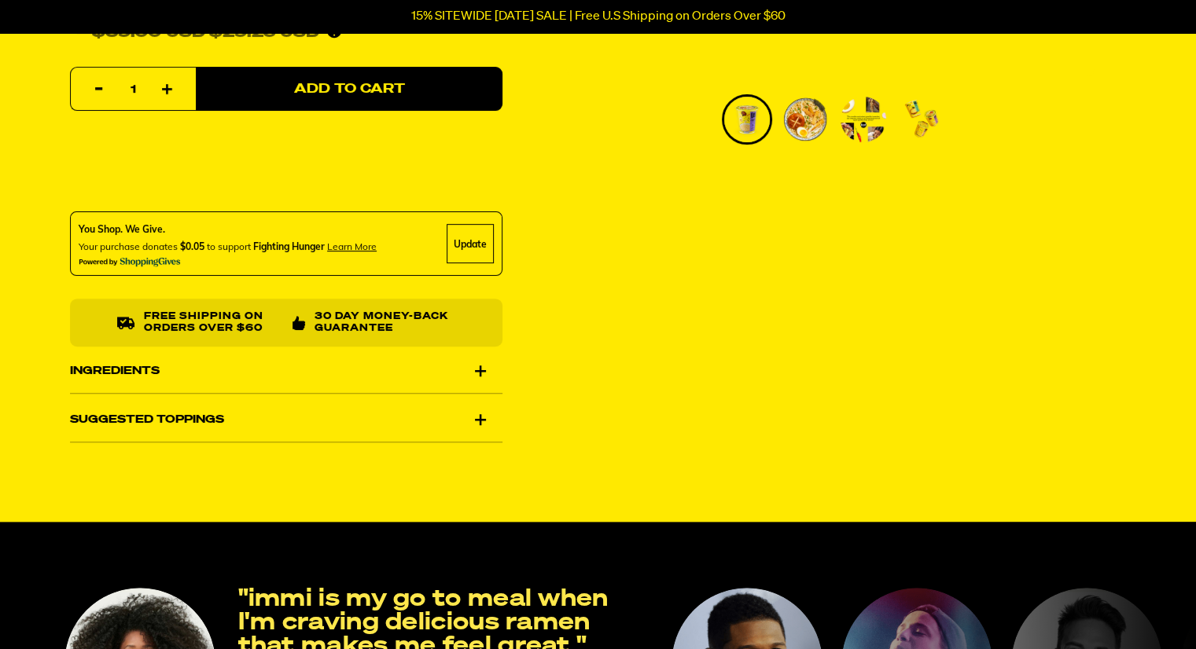
scroll to position [561, 0]
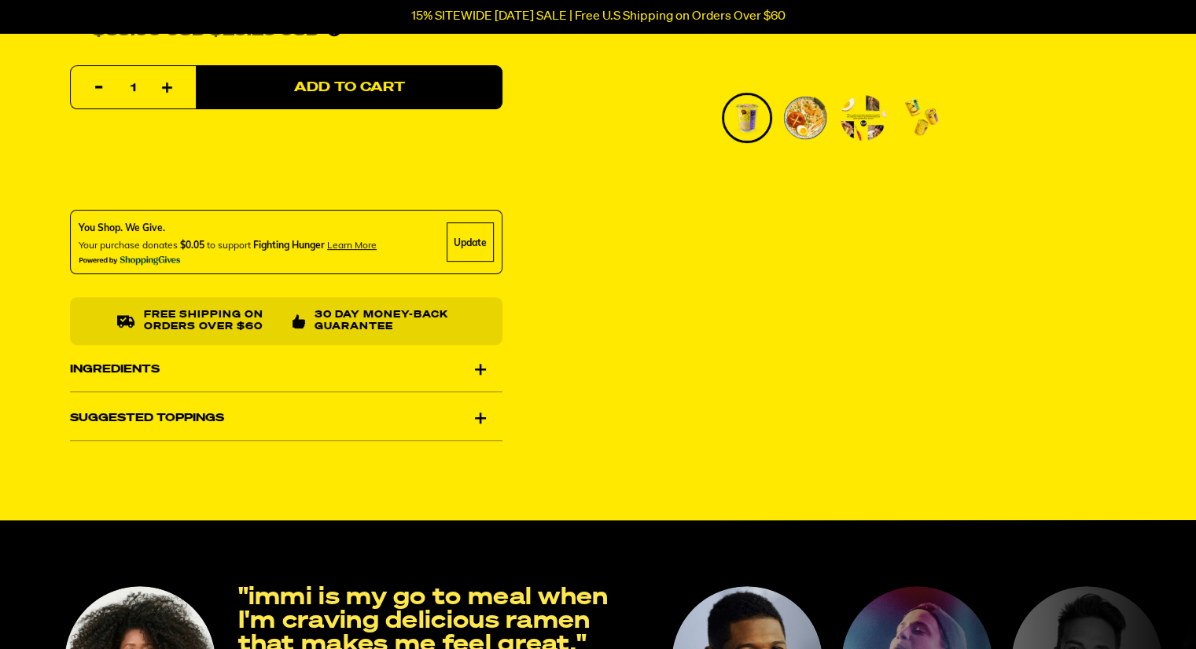
click at [480, 363] on div "Ingredients" at bounding box center [286, 369] width 432 height 44
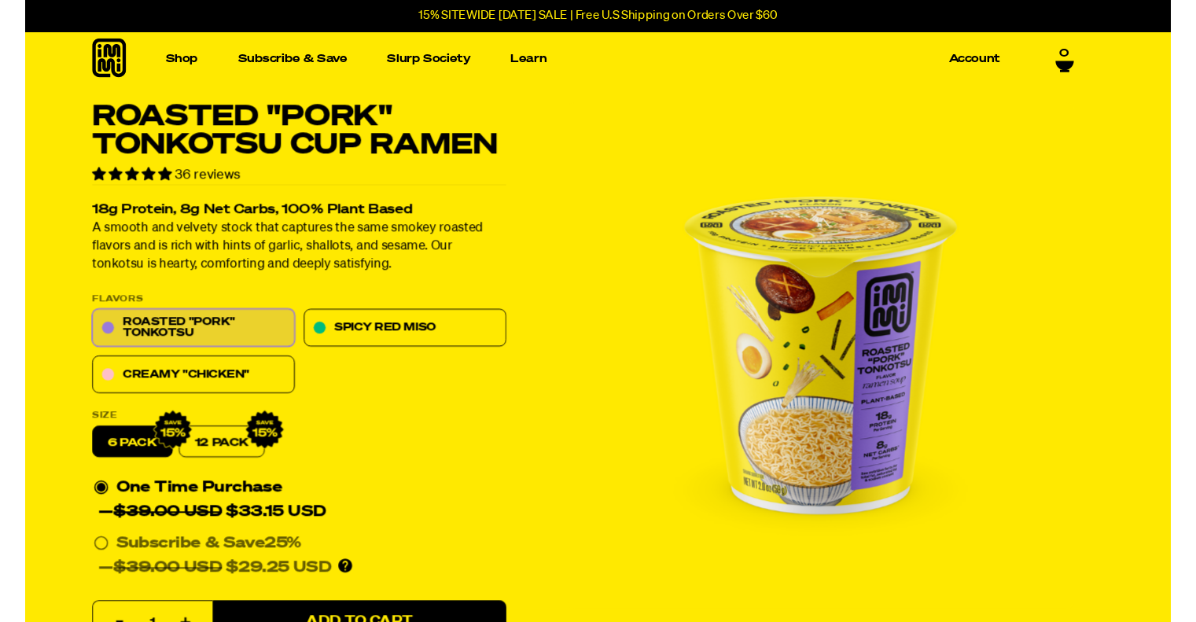
scroll to position [0, 0]
